Goal: Ask a question

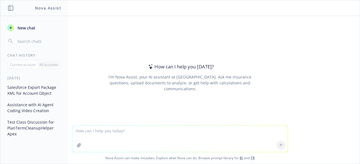
type textarea "V"
paste textarea "I"
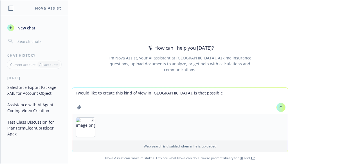
type textarea "I would like to create this kind of view in [GEOGRAPHIC_DATA], is that possible…"
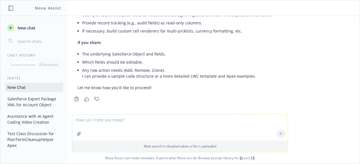
scroll to position [155, 0]
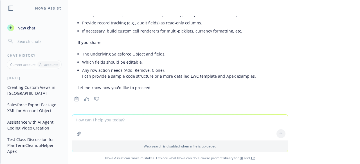
click at [195, 127] on textarea at bounding box center [179, 128] width 215 height 26
type textarea "can you provid ethis now with dummy data '"
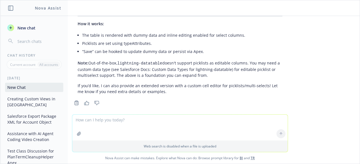
scroll to position [937, 0]
